Goal: Task Accomplishment & Management: Complete application form

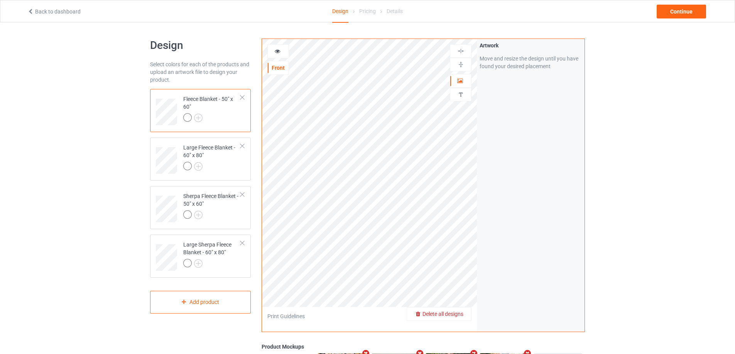
click at [459, 312] on span "Delete all designs" at bounding box center [442, 314] width 41 height 6
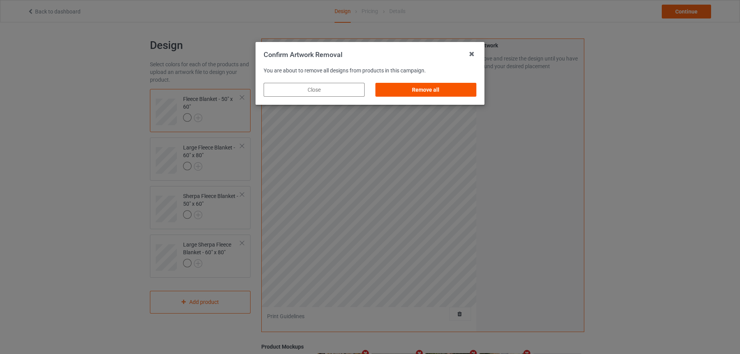
click at [430, 92] on div "Remove all" at bounding box center [426, 90] width 101 height 14
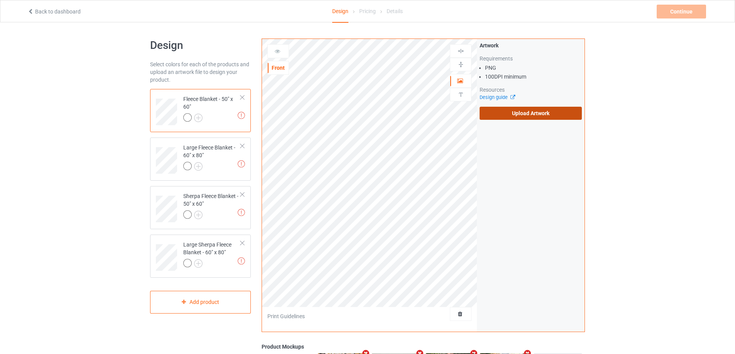
click at [496, 114] on label "Upload Artwork" at bounding box center [530, 113] width 102 height 13
click at [0, 0] on input "Upload Artwork" at bounding box center [0, 0] width 0 height 0
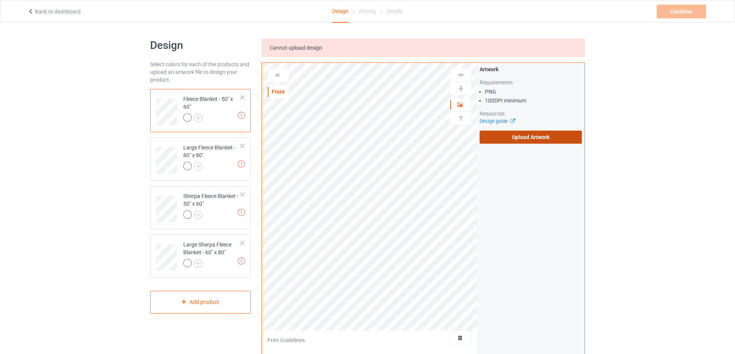
click at [509, 138] on label "Upload Artwork" at bounding box center [530, 137] width 102 height 13
click at [0, 0] on input "Upload Artwork" at bounding box center [0, 0] width 0 height 0
click at [498, 135] on label "Upload Artwork" at bounding box center [530, 137] width 102 height 13
click at [0, 0] on input "Upload Artwork" at bounding box center [0, 0] width 0 height 0
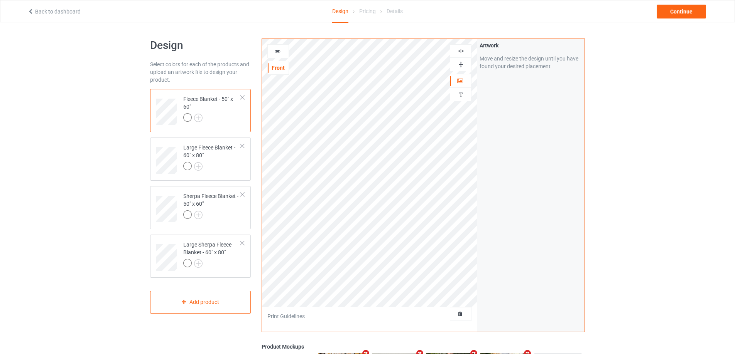
click at [460, 64] on img at bounding box center [460, 64] width 7 height 7
click at [460, 51] on img at bounding box center [460, 50] width 7 height 7
click at [222, 209] on div "Sherpa Fleece Blanket - 50" x 60"" at bounding box center [211, 205] width 57 height 26
click at [459, 63] on img at bounding box center [460, 64] width 7 height 7
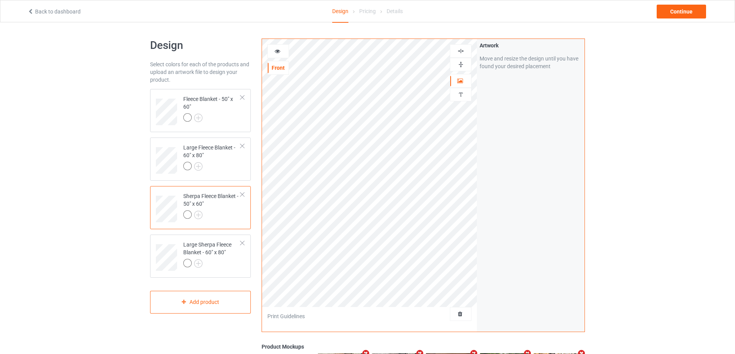
click at [460, 50] on img at bounding box center [460, 50] width 7 height 7
click at [222, 256] on div "Large Sherpa Fleece Blanket - 60" x 80"" at bounding box center [211, 254] width 57 height 26
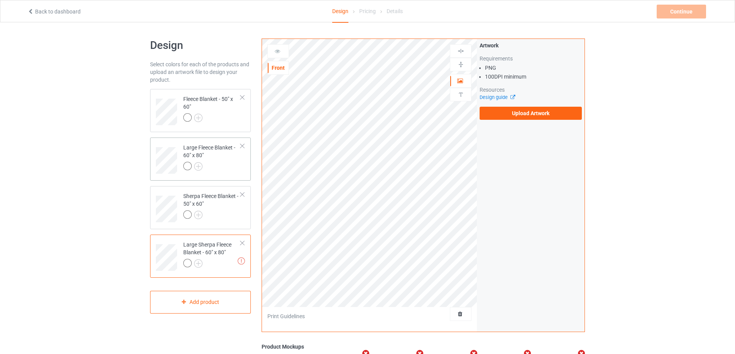
click at [238, 170] on div at bounding box center [211, 167] width 57 height 11
click at [492, 108] on label "Upload Artwork" at bounding box center [530, 113] width 102 height 13
click at [0, 0] on input "Upload Artwork" at bounding box center [0, 0] width 0 height 0
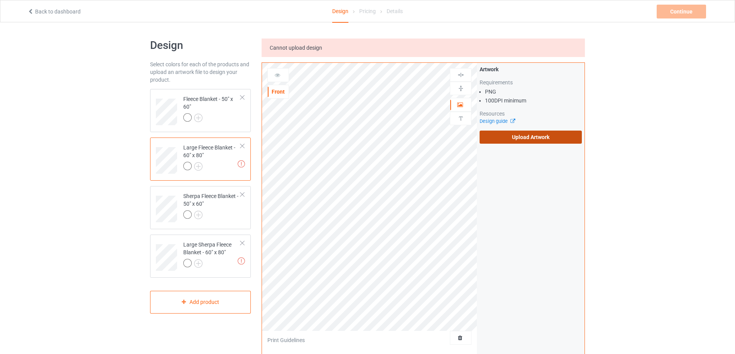
click at [529, 139] on label "Upload Artwork" at bounding box center [530, 137] width 102 height 13
click at [0, 0] on input "Upload Artwork" at bounding box center [0, 0] width 0 height 0
click at [523, 141] on label "Upload Artwork" at bounding box center [530, 137] width 102 height 13
click at [0, 0] on input "Upload Artwork" at bounding box center [0, 0] width 0 height 0
click at [559, 142] on label "Upload Artwork" at bounding box center [530, 137] width 102 height 13
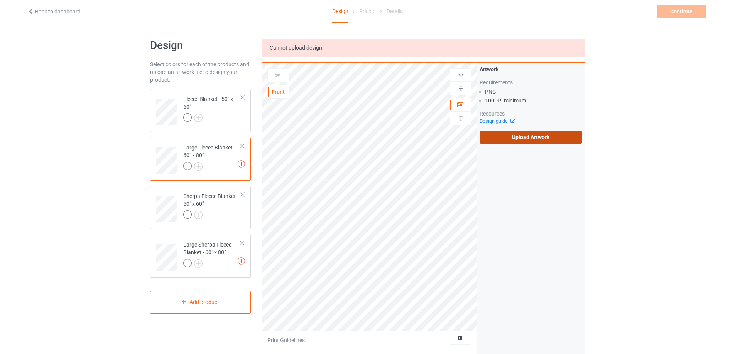
click at [0, 0] on input "Upload Artwork" at bounding box center [0, 0] width 0 height 0
click at [500, 138] on label "Upload Artwork" at bounding box center [530, 137] width 102 height 13
click at [0, 0] on input "Upload Artwork" at bounding box center [0, 0] width 0 height 0
click at [507, 139] on label "Upload Artwork" at bounding box center [530, 137] width 102 height 13
click at [0, 0] on input "Upload Artwork" at bounding box center [0, 0] width 0 height 0
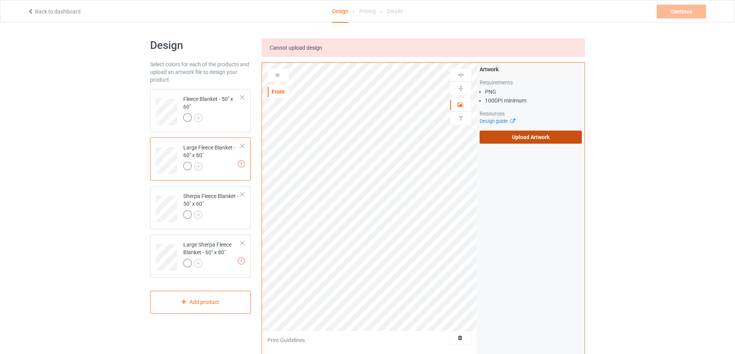
click at [521, 141] on label "Upload Artwork" at bounding box center [530, 137] width 102 height 13
click at [0, 0] on input "Upload Artwork" at bounding box center [0, 0] width 0 height 0
click at [502, 139] on label "Upload Artwork" at bounding box center [530, 137] width 102 height 13
click at [0, 0] on input "Upload Artwork" at bounding box center [0, 0] width 0 height 0
click at [512, 135] on label "Upload Artwork" at bounding box center [530, 137] width 102 height 13
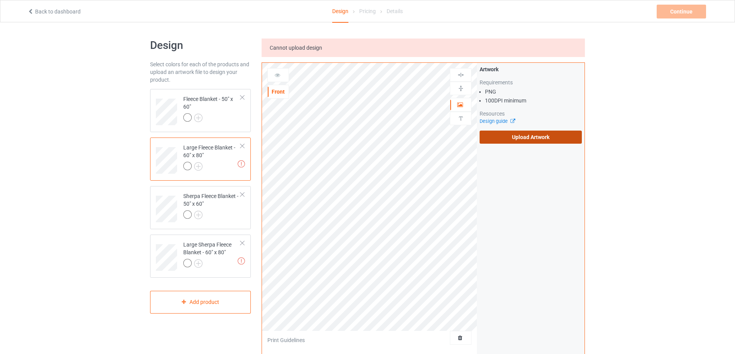
click at [0, 0] on input "Upload Artwork" at bounding box center [0, 0] width 0 height 0
click at [518, 137] on label "Upload Artwork" at bounding box center [530, 137] width 102 height 13
click at [0, 0] on input "Upload Artwork" at bounding box center [0, 0] width 0 height 0
click at [563, 139] on label "Upload Artwork" at bounding box center [530, 137] width 102 height 13
click at [0, 0] on input "Upload Artwork" at bounding box center [0, 0] width 0 height 0
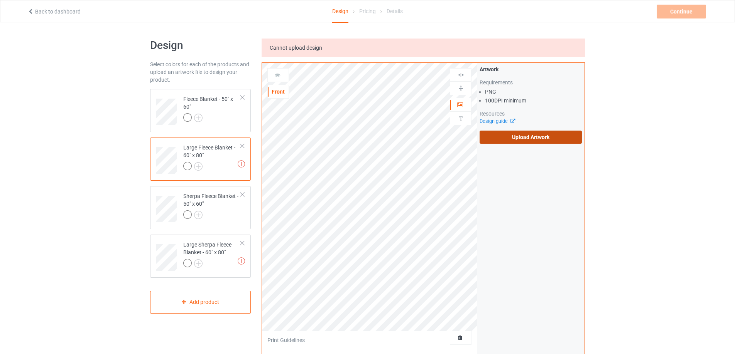
click at [554, 139] on label "Upload Artwork" at bounding box center [530, 137] width 102 height 13
click at [0, 0] on input "Upload Artwork" at bounding box center [0, 0] width 0 height 0
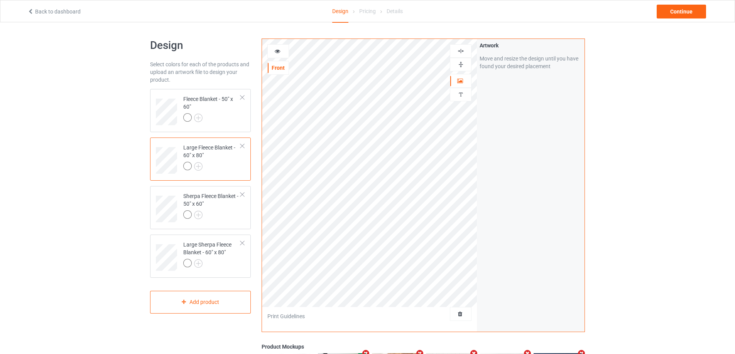
click at [463, 65] on img at bounding box center [460, 64] width 7 height 7
click at [462, 49] on img at bounding box center [460, 50] width 7 height 7
click at [462, 48] on img at bounding box center [460, 50] width 7 height 7
click at [231, 261] on div at bounding box center [211, 264] width 57 height 11
click at [460, 64] on img at bounding box center [460, 64] width 7 height 7
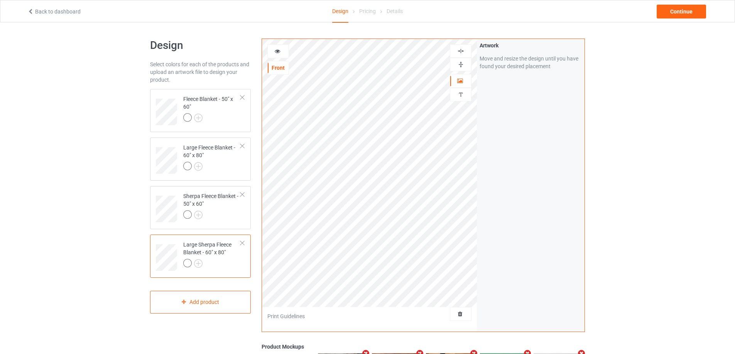
click at [460, 52] on img at bounding box center [460, 50] width 7 height 7
click at [232, 115] on div at bounding box center [211, 118] width 57 height 11
click at [461, 95] on img at bounding box center [460, 94] width 7 height 7
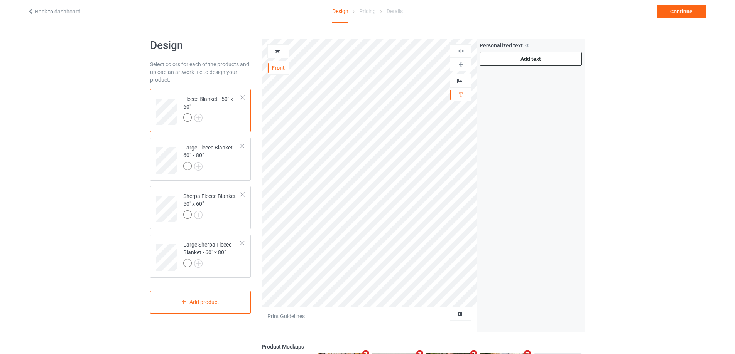
click at [516, 59] on div "Add text" at bounding box center [530, 59] width 102 height 14
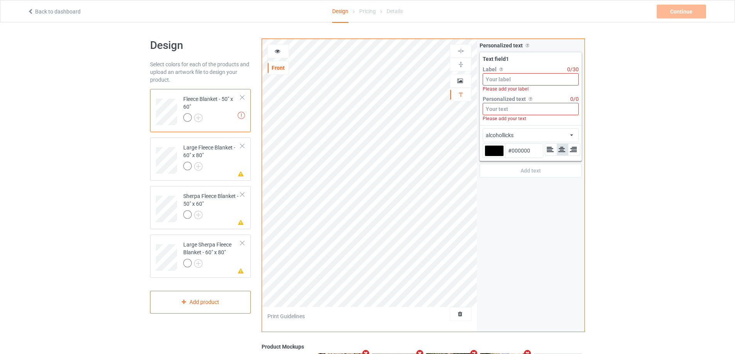
click at [517, 80] on input at bounding box center [530, 79] width 96 height 12
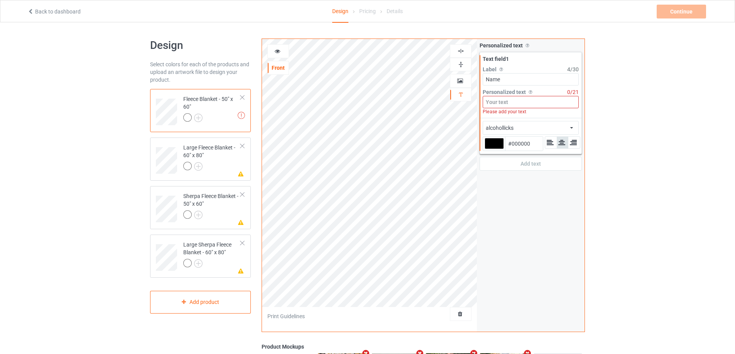
type input "Name"
click at [506, 101] on input at bounding box center [530, 102] width 96 height 12
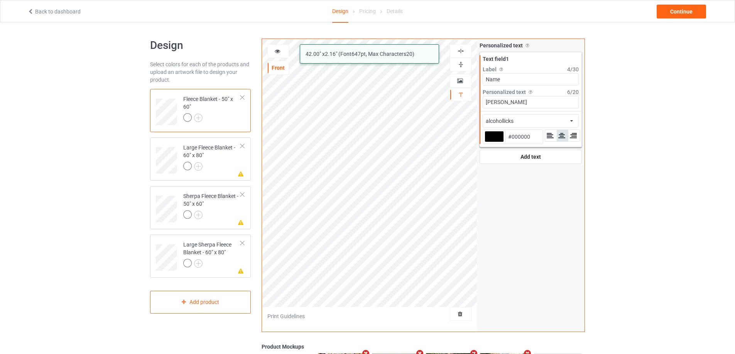
type input "[PERSON_NAME]"
click at [533, 118] on div "alcohollicks african airstream aladdin alcohollicks [PERSON_NAME] almontesnow a…" at bounding box center [530, 121] width 96 height 14
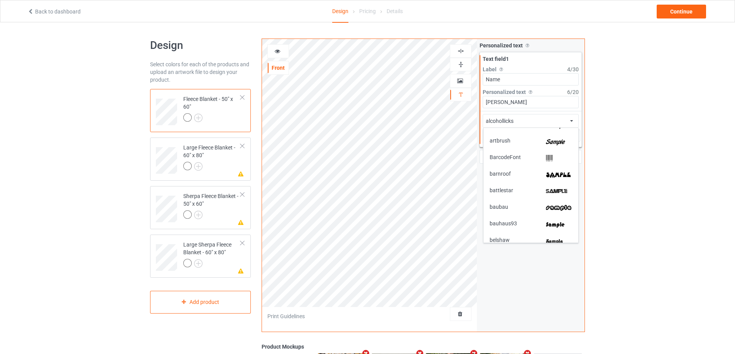
scroll to position [154, 0]
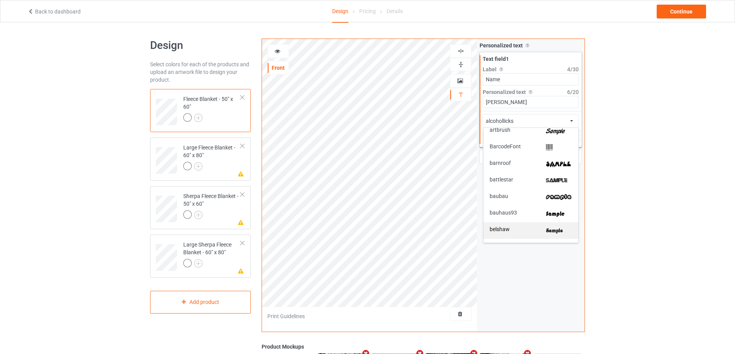
click at [552, 228] on img at bounding box center [559, 231] width 26 height 8
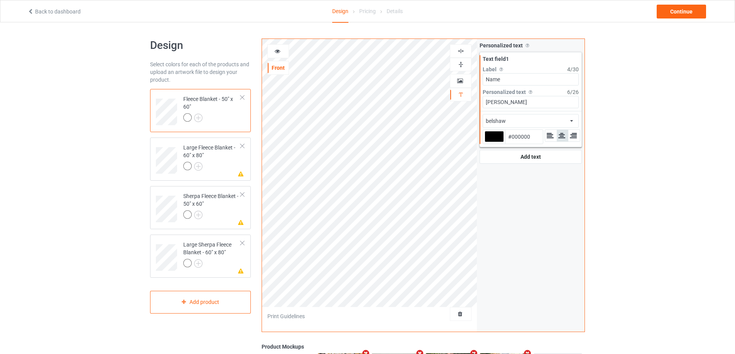
click at [491, 137] on div at bounding box center [493, 136] width 19 height 11
click at [491, 142] on input "#000000" at bounding box center [493, 147] width 19 height 10
type input "#9c0b02"
type input "#9C0B02"
click at [542, 120] on div "[PERSON_NAME] african airstream aladdin alcohollicks [PERSON_NAME] almontesnow …" at bounding box center [530, 121] width 96 height 14
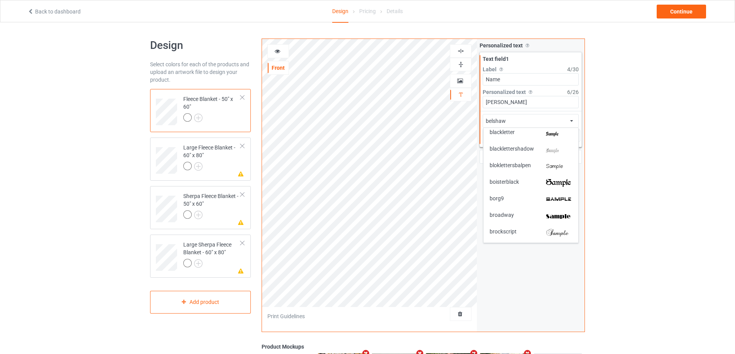
scroll to position [308, 0]
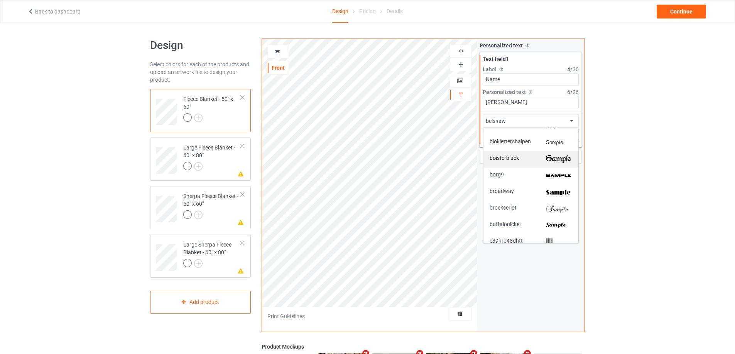
click at [561, 157] on img at bounding box center [559, 159] width 26 height 8
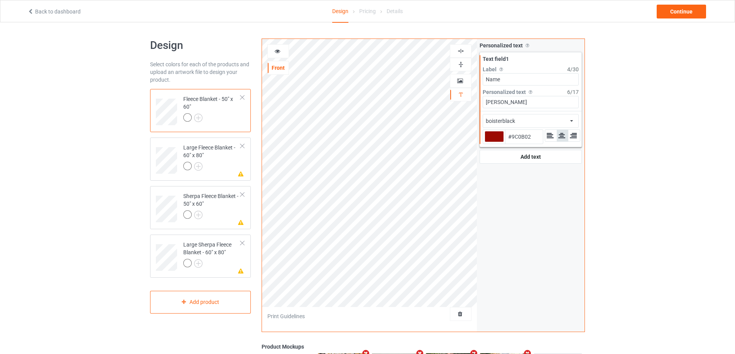
type input "#9c0b02"
click at [279, 49] on icon at bounding box center [277, 49] width 7 height 5
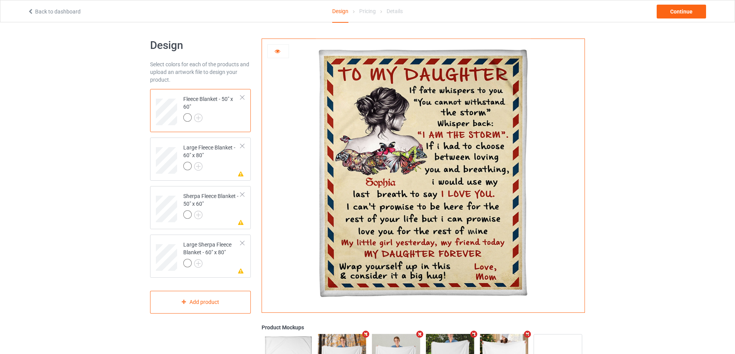
click at [385, 185] on img at bounding box center [422, 173] width 215 height 268
click at [278, 51] on icon at bounding box center [277, 49] width 7 height 5
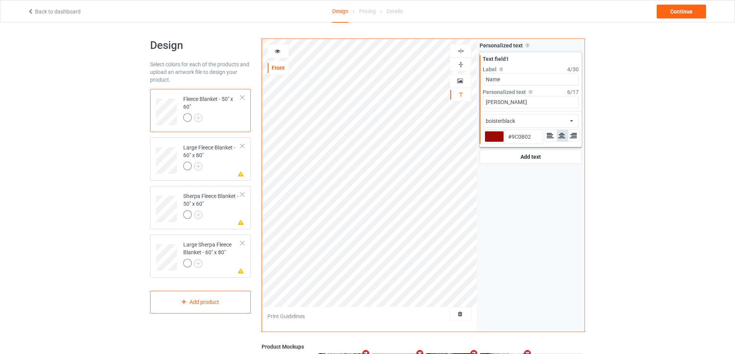
click at [540, 125] on div "boisterblack african airstream aladdin alcohollicks [PERSON_NAME] almontesnow a…" at bounding box center [530, 121] width 96 height 14
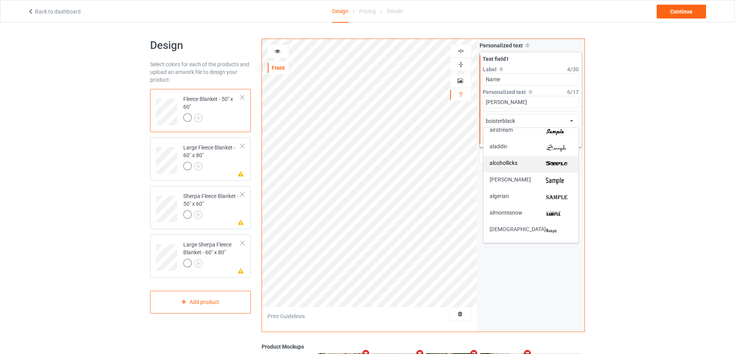
scroll to position [77, 0]
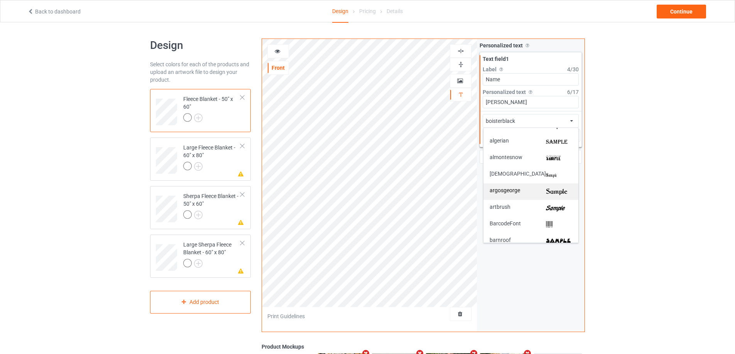
click at [559, 192] on img at bounding box center [559, 192] width 26 height 8
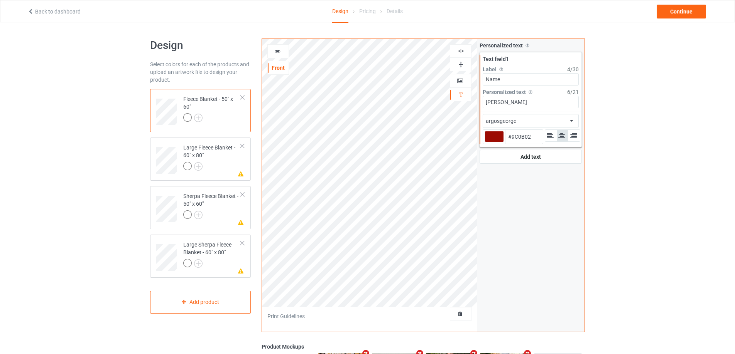
type input "#9c0b02"
click at [278, 49] on icon at bounding box center [277, 49] width 7 height 5
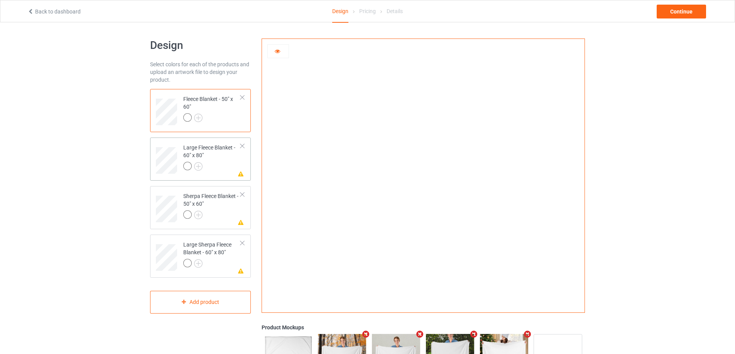
click at [231, 157] on div "Large Fleece Blanket - 60" x 80"" at bounding box center [211, 157] width 57 height 26
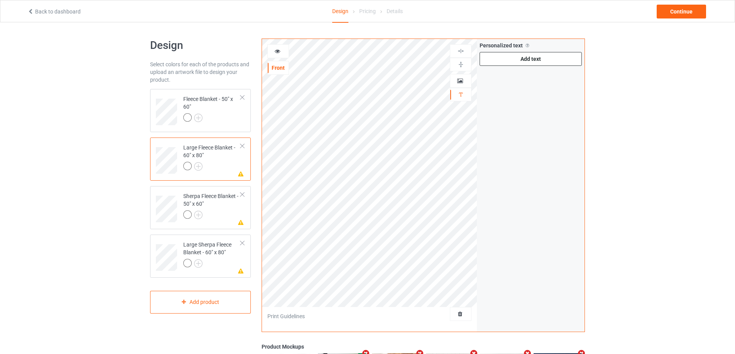
click at [519, 56] on div "Add text" at bounding box center [530, 59] width 102 height 14
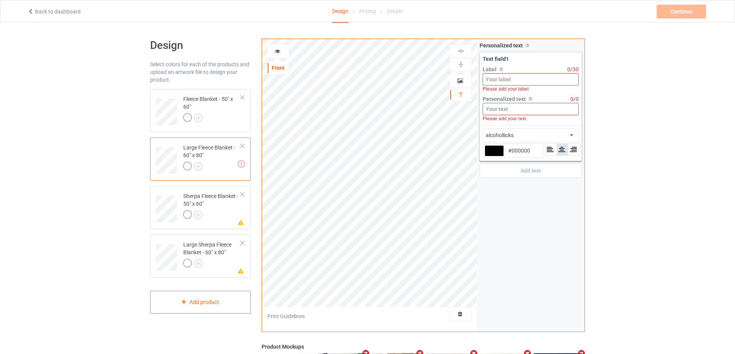
click at [520, 79] on input at bounding box center [530, 79] width 96 height 12
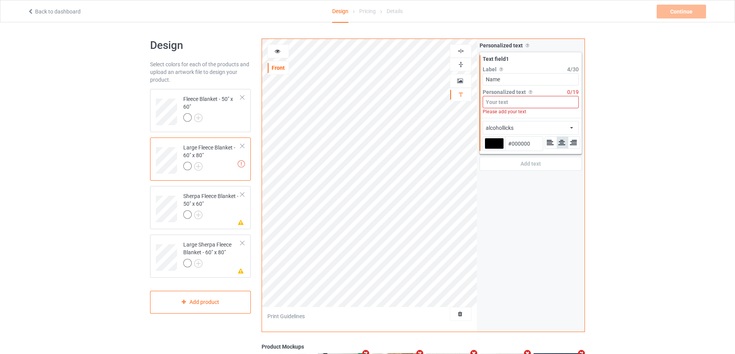
type input "Name"
click at [530, 100] on input at bounding box center [530, 102] width 96 height 12
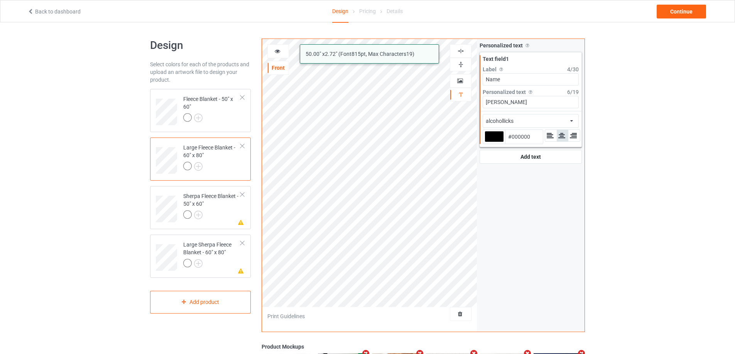
type input "[PERSON_NAME]"
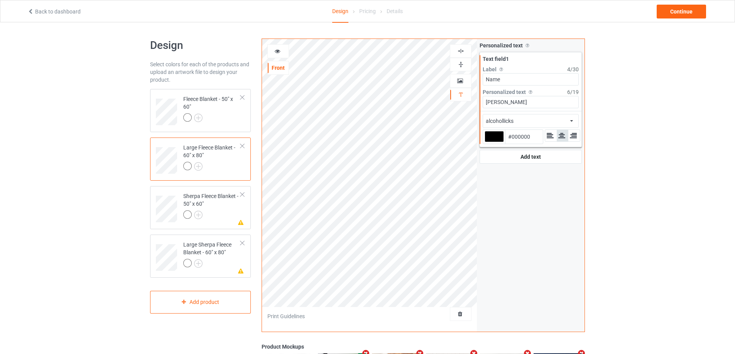
click at [550, 121] on div "alcohollicks african airstream aladdin alcohollicks [PERSON_NAME] almontesnow a…" at bounding box center [530, 121] width 96 height 14
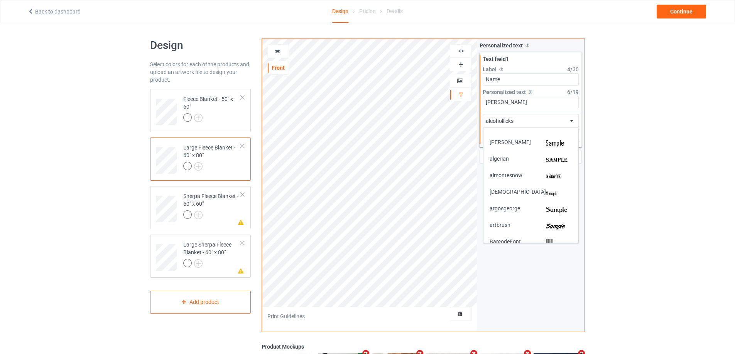
scroll to position [77, 0]
click at [559, 188] on img at bounding box center [559, 192] width 26 height 8
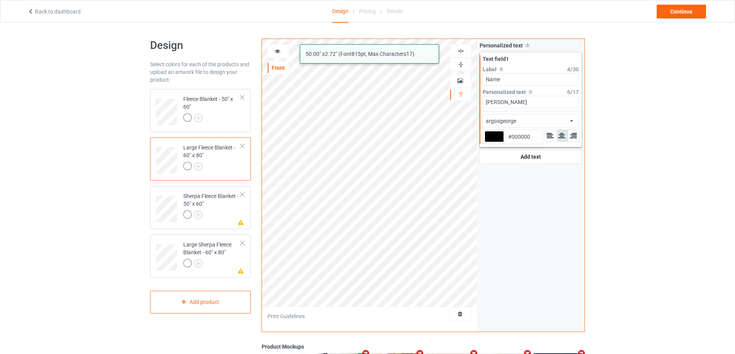
click at [492, 138] on div at bounding box center [493, 136] width 19 height 11
click at [492, 142] on input "#000000" at bounding box center [493, 147] width 19 height 10
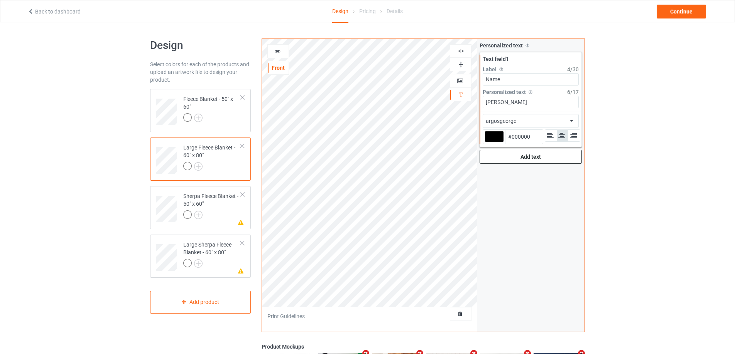
type input "#9c0e03"
type input "#9C0E03"
type input "#9c0e03"
click at [229, 121] on div at bounding box center [211, 118] width 57 height 11
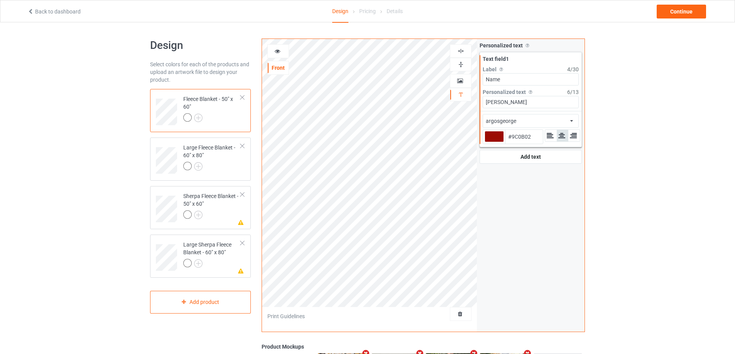
type input "#9c0b02"
click at [234, 163] on div at bounding box center [211, 167] width 57 height 11
type input "#9c0e03"
click at [224, 212] on div at bounding box center [211, 216] width 57 height 11
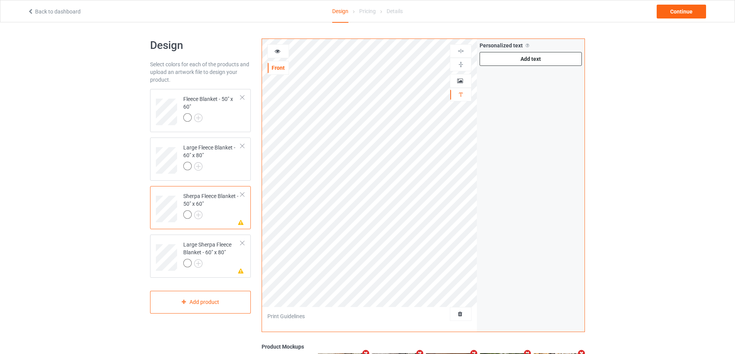
click at [519, 60] on div "Add text" at bounding box center [530, 59] width 102 height 14
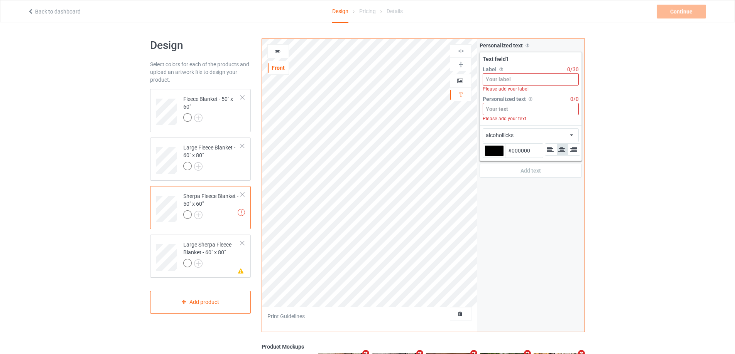
click at [519, 78] on input at bounding box center [530, 79] width 96 height 12
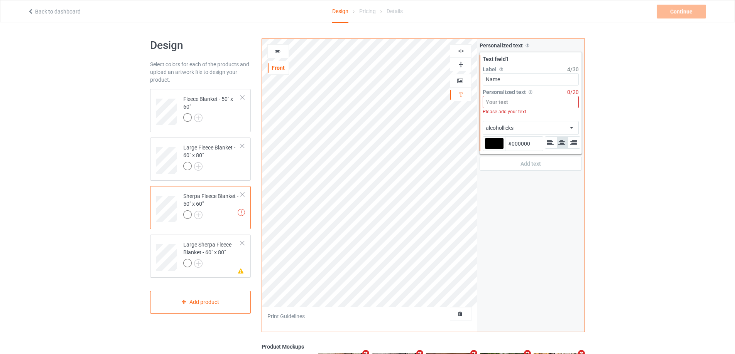
type input "Name"
click at [510, 100] on input at bounding box center [530, 102] width 96 height 12
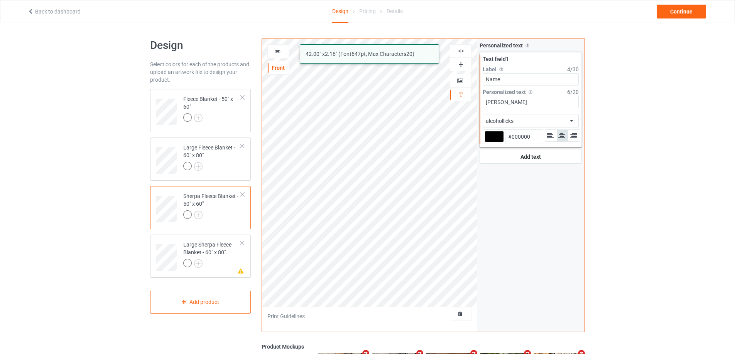
type input "[PERSON_NAME]"
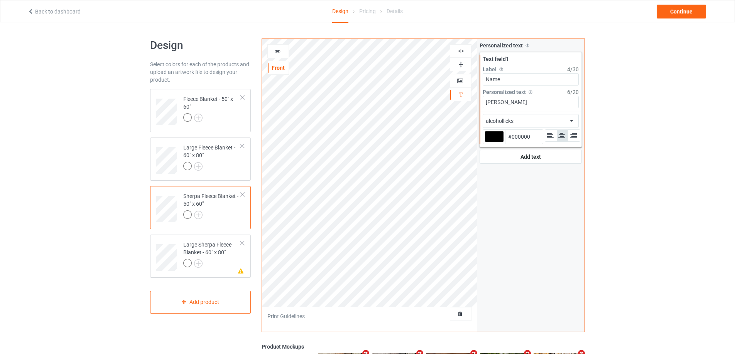
click at [534, 121] on div "alcohollicks african airstream aladdin alcohollicks [PERSON_NAME] almontesnow a…" at bounding box center [530, 121] width 96 height 14
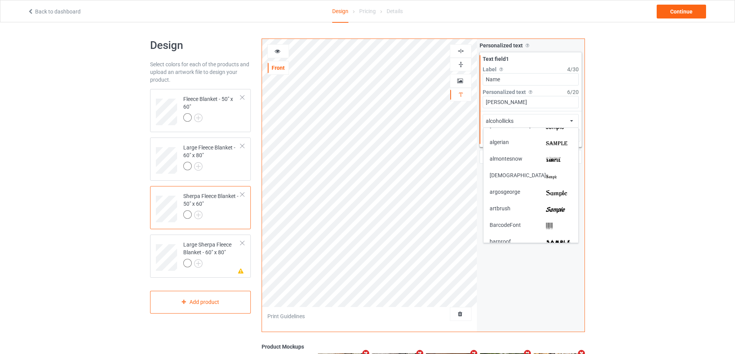
scroll to position [77, 0]
click at [553, 193] on img at bounding box center [559, 192] width 26 height 8
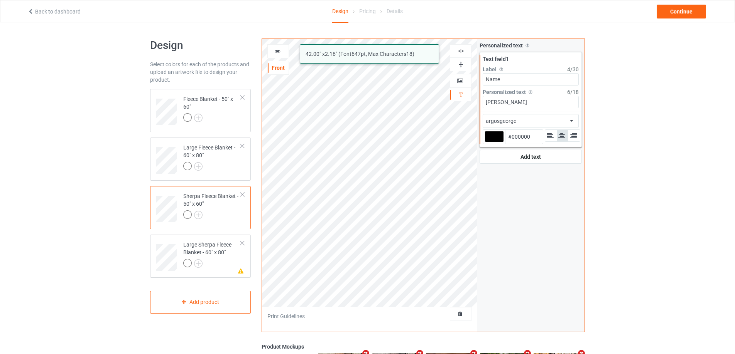
click at [490, 134] on div at bounding box center [493, 136] width 19 height 11
click at [490, 142] on input "#000000" at bounding box center [493, 147] width 19 height 10
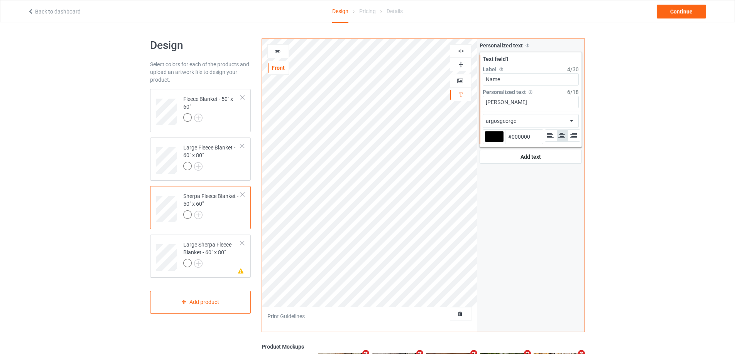
type input "#9c0e03"
type input "#9C0E03"
type input "#9c0e03"
click at [217, 260] on div at bounding box center [211, 264] width 57 height 11
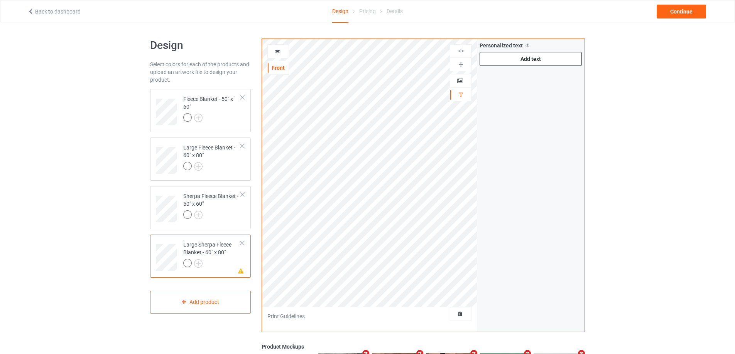
click at [518, 61] on div "Add text" at bounding box center [530, 59] width 102 height 14
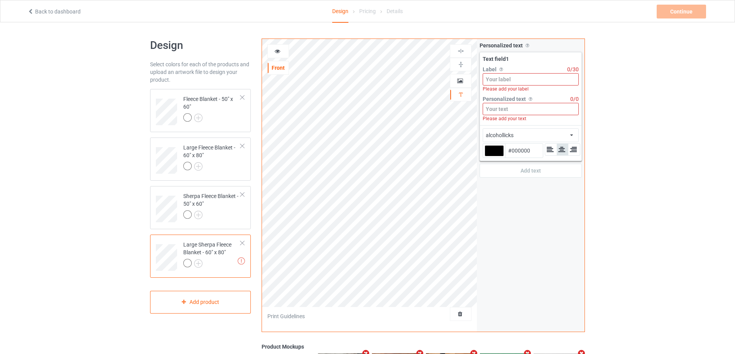
click at [522, 81] on input at bounding box center [530, 79] width 96 height 12
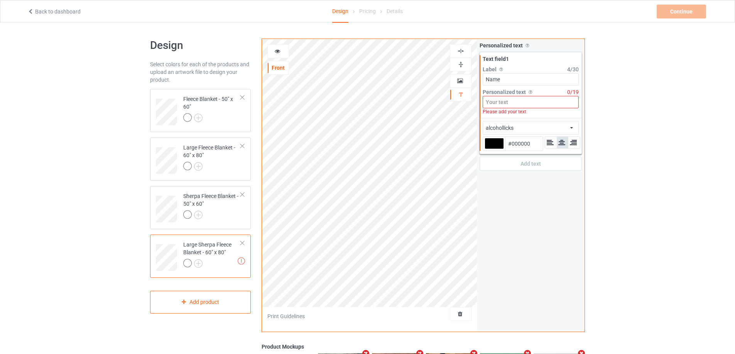
type input "Name"
click at [511, 100] on input at bounding box center [530, 102] width 96 height 12
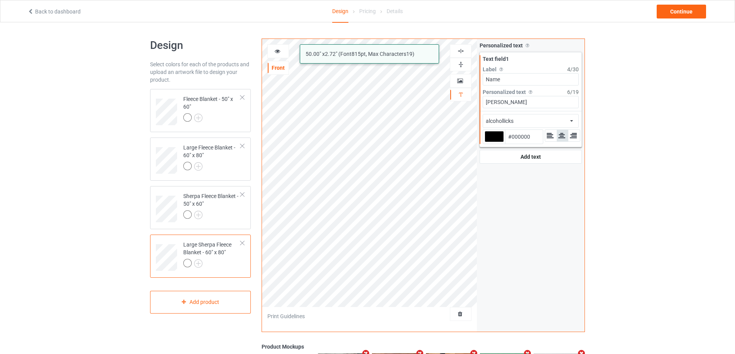
type input "[PERSON_NAME]"
click at [516, 123] on div "alcohollicks african airstream aladdin alcohollicks [PERSON_NAME] almontesnow a…" at bounding box center [530, 121] width 96 height 14
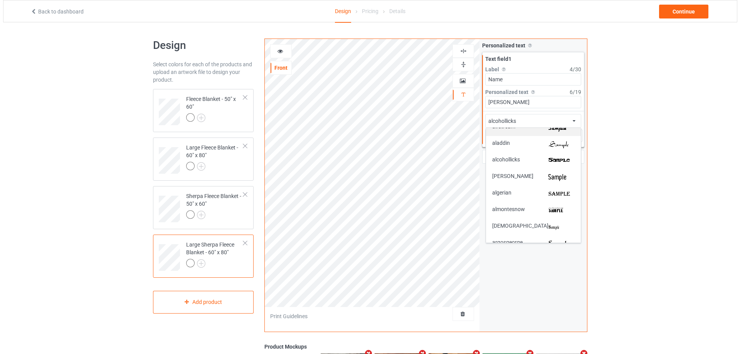
scroll to position [116, 0]
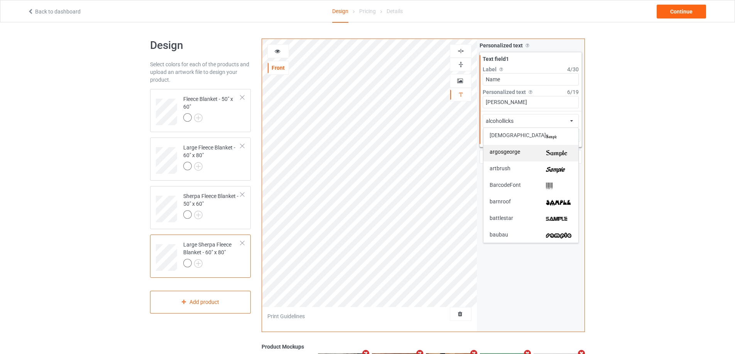
click at [540, 152] on div "argosgeorge" at bounding box center [530, 153] width 83 height 8
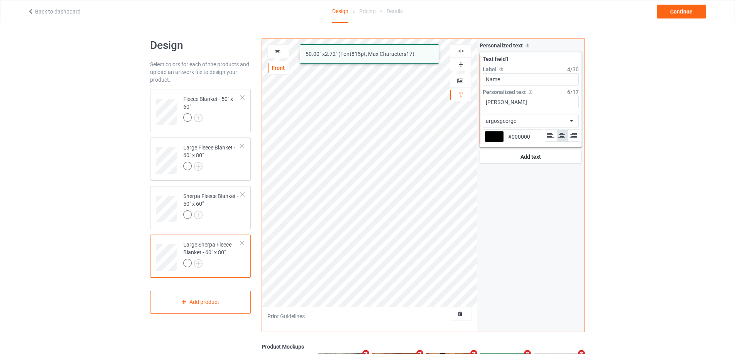
click at [494, 139] on div at bounding box center [493, 136] width 19 height 11
click at [494, 142] on input "#000000" at bounding box center [493, 147] width 19 height 10
type input "#960501"
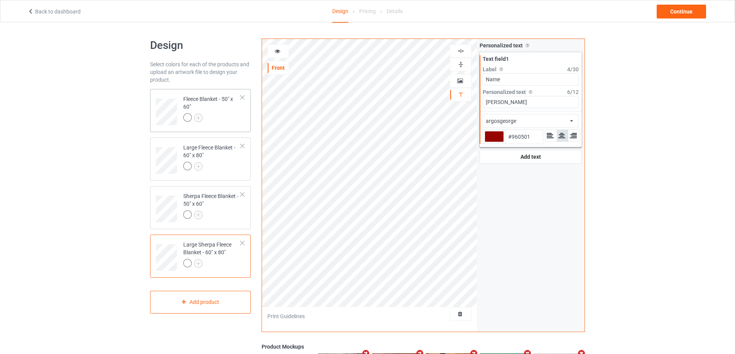
click at [241, 117] on td "Fleece Blanket - 50" x 60"" at bounding box center [212, 109] width 66 height 34
type input "#9c0b02"
click at [225, 170] on div at bounding box center [211, 167] width 57 height 11
click at [227, 215] on div at bounding box center [211, 216] width 57 height 11
type input "#9c0e03"
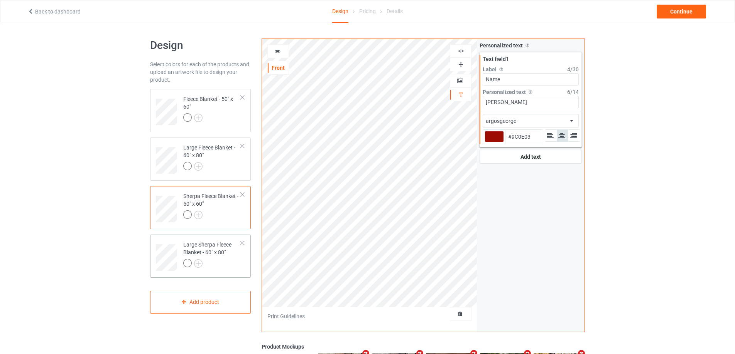
click at [221, 260] on div at bounding box center [211, 264] width 57 height 11
click at [668, 14] on div "Continue" at bounding box center [680, 12] width 49 height 14
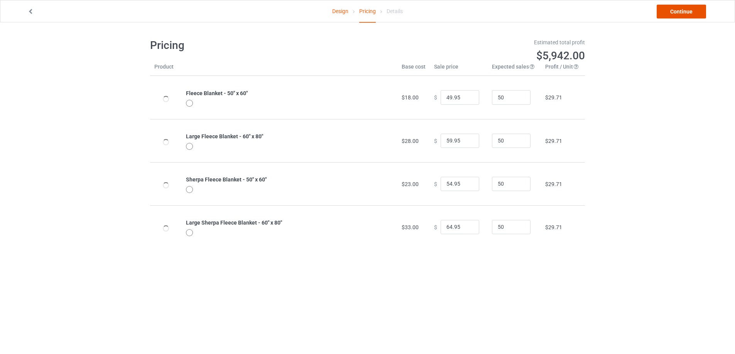
click at [668, 14] on link "Continue" at bounding box center [680, 12] width 49 height 14
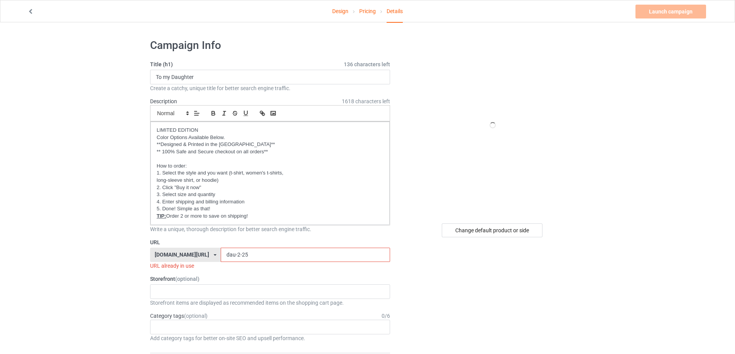
click at [246, 253] on input "dau-2-25" at bounding box center [305, 255] width 169 height 15
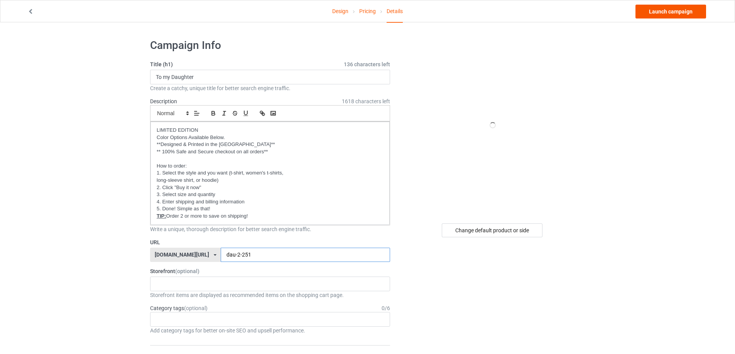
type input "dau-2-251"
click at [678, 12] on link "Launch campaign" at bounding box center [670, 12] width 71 height 14
